Goal: Obtain resource: Obtain resource

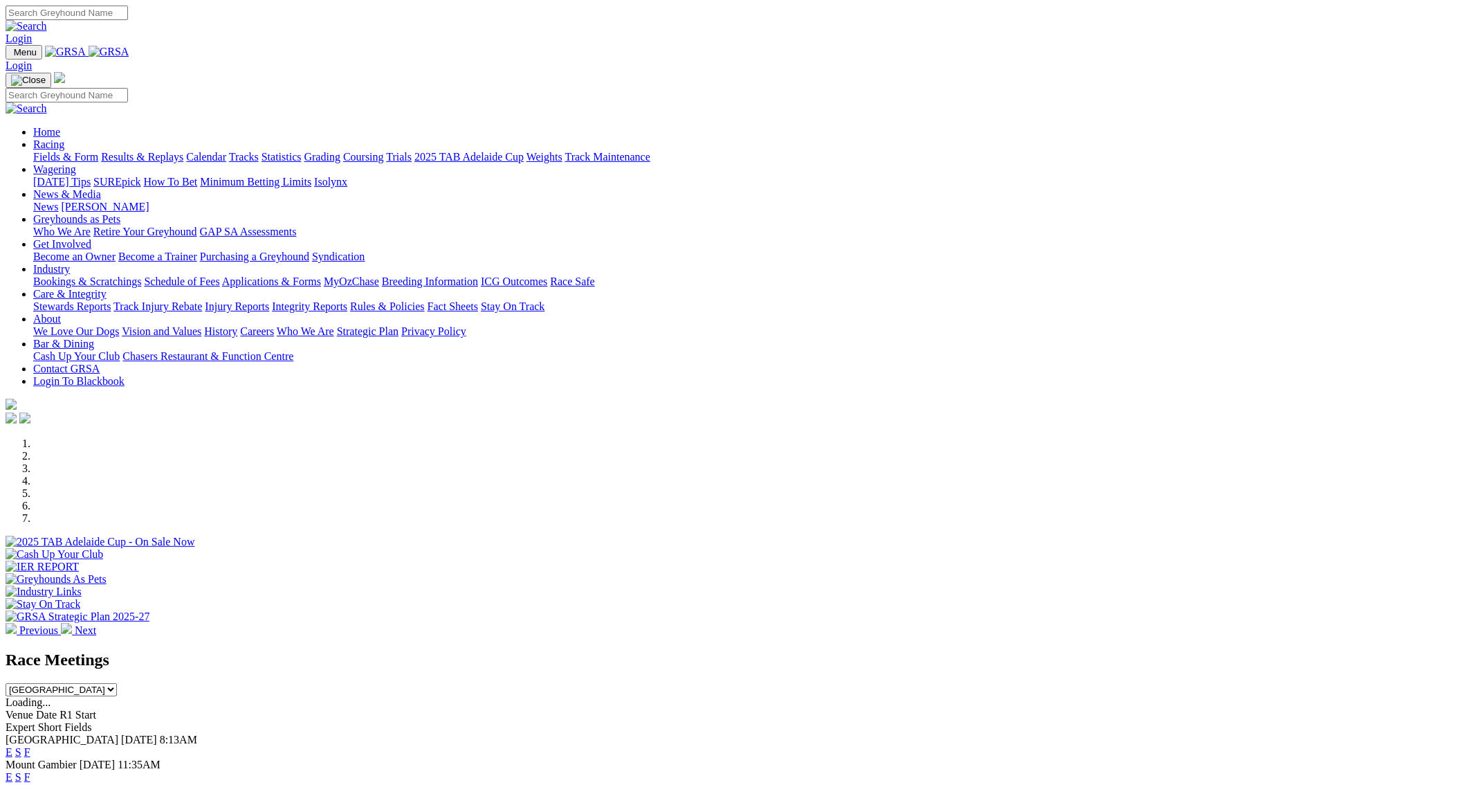
click at [30, 771] on link "F" at bounding box center [27, 777] width 6 height 12
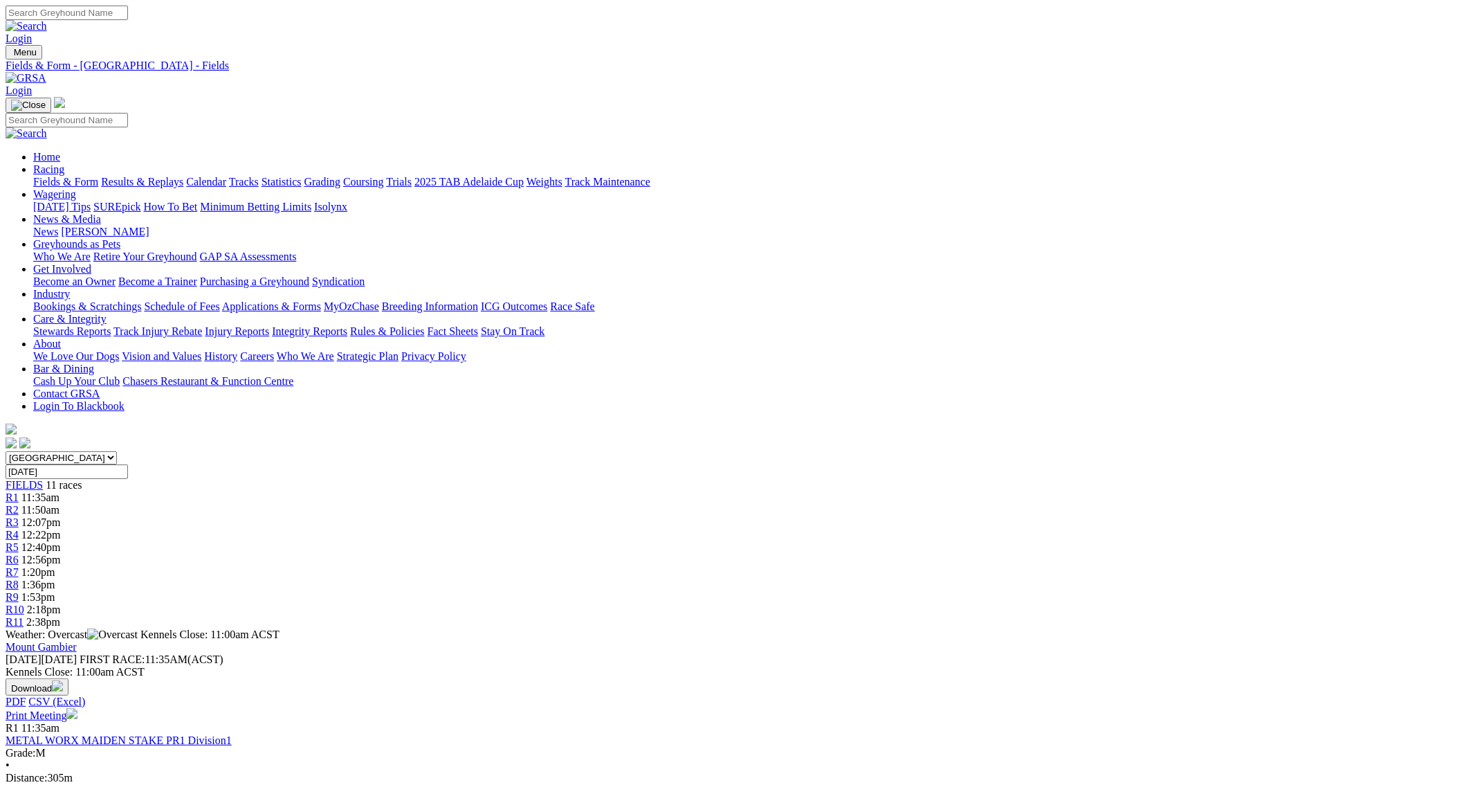
click at [78, 709] on link "Print Meeting" at bounding box center [42, 715] width 72 height 12
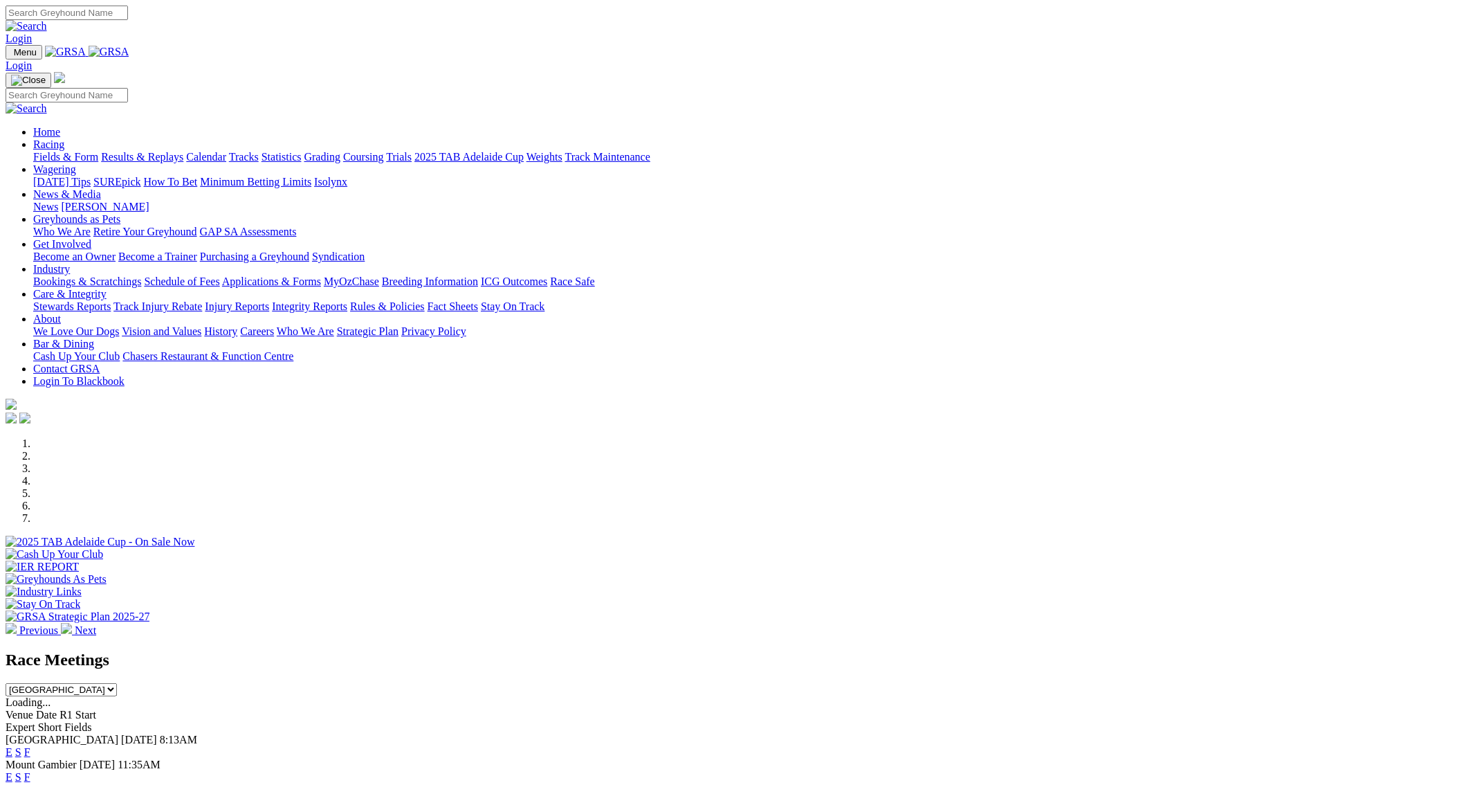
click at [30, 771] on link "F" at bounding box center [27, 777] width 6 height 12
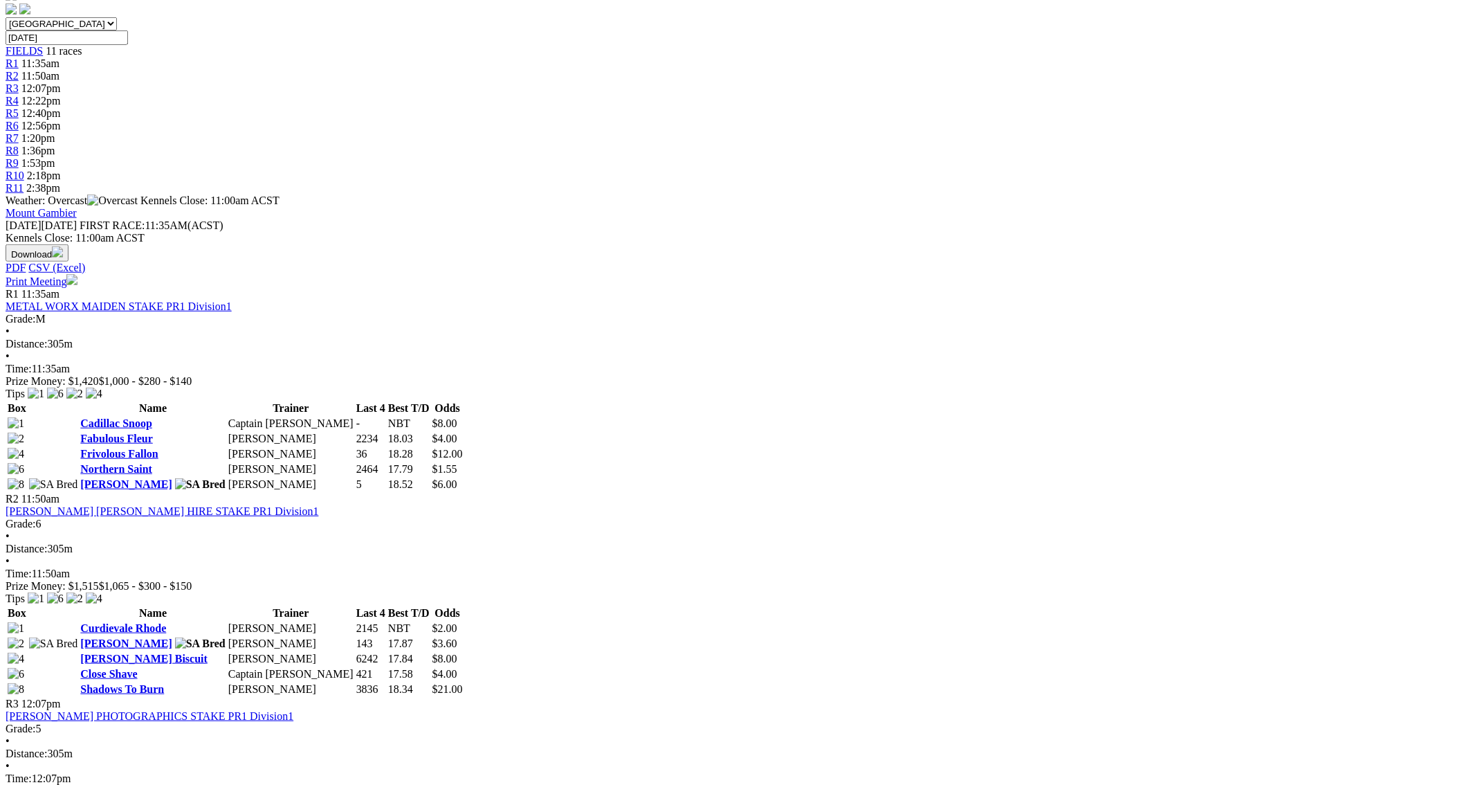
scroll to position [415, 0]
